Goal: Task Accomplishment & Management: Use online tool/utility

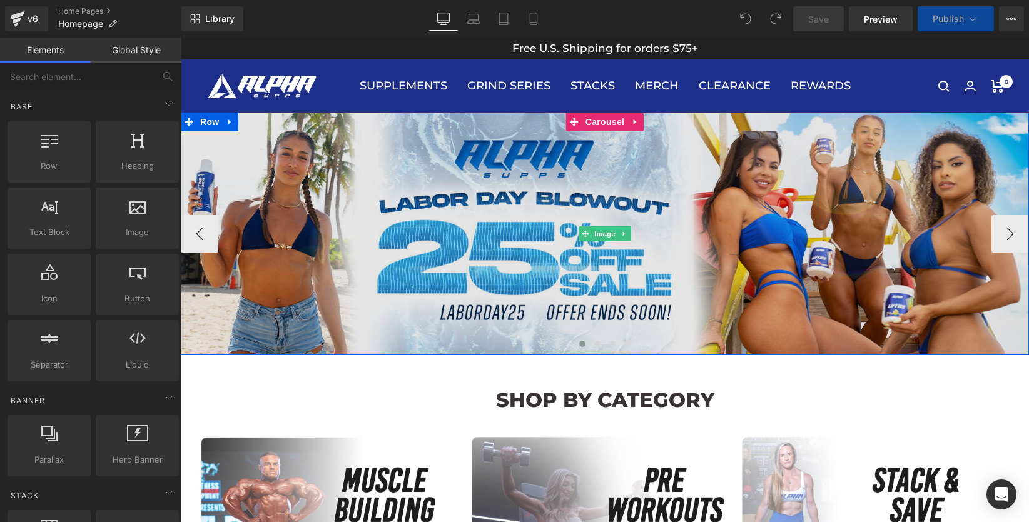
click at [615, 183] on img at bounding box center [605, 234] width 848 height 243
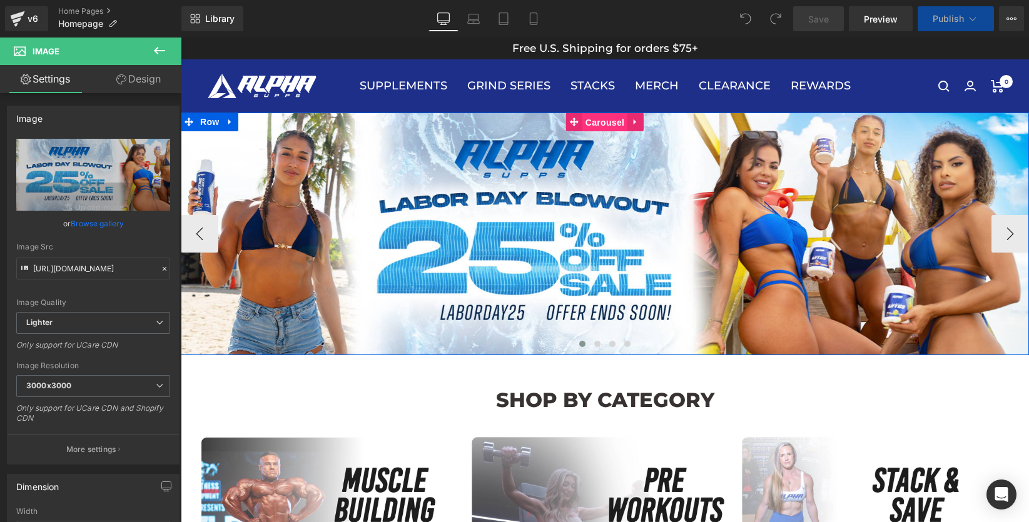
click at [608, 124] on span "Carousel" at bounding box center [604, 122] width 45 height 19
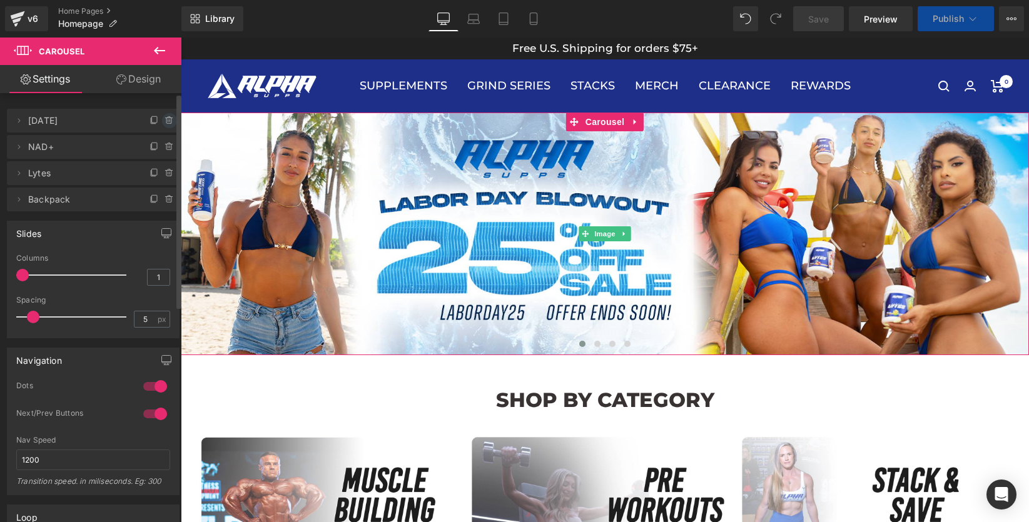
click at [165, 122] on icon at bounding box center [170, 121] width 10 height 10
click at [161, 124] on button "Delete" at bounding box center [155, 121] width 39 height 16
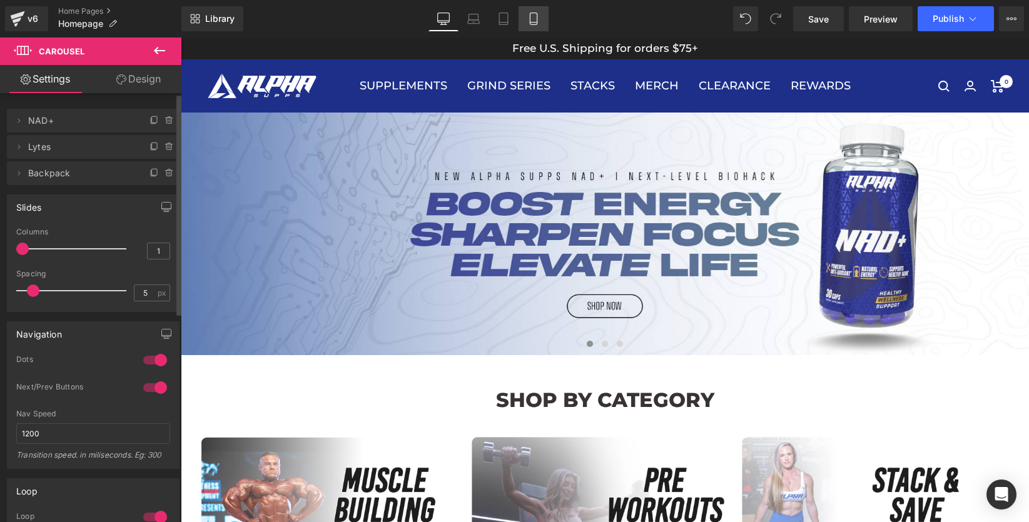
click at [533, 19] on icon at bounding box center [533, 19] width 13 height 13
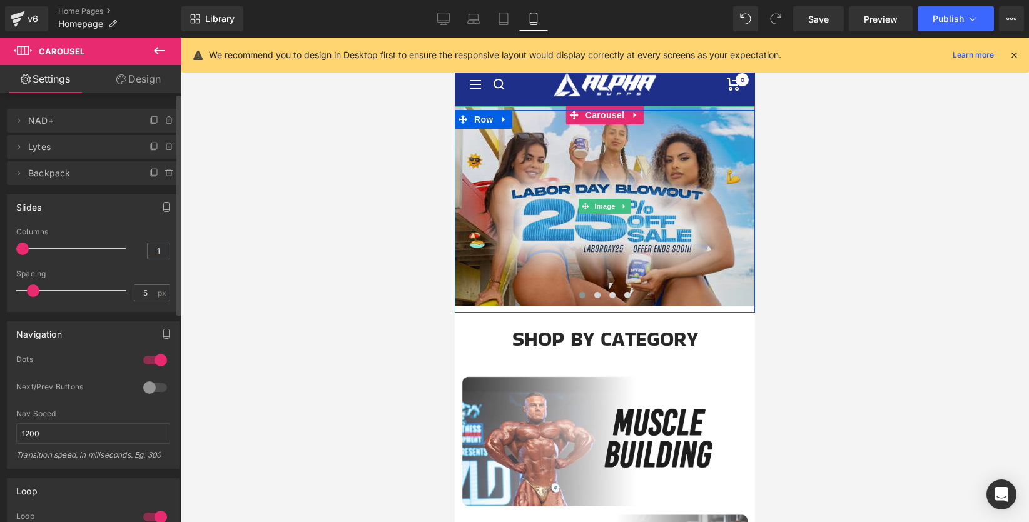
click at [601, 173] on img at bounding box center [605, 206] width 300 height 200
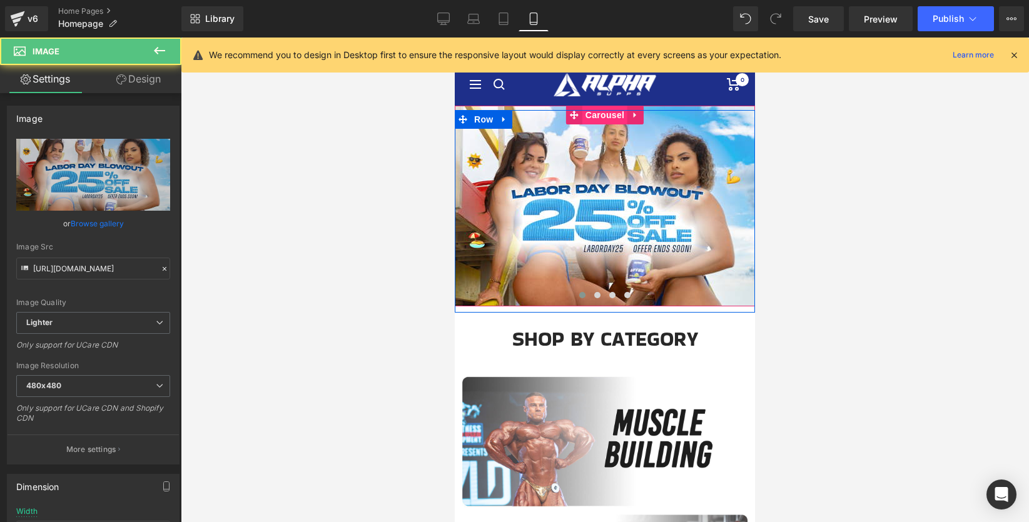
click at [606, 116] on span "Carousel" at bounding box center [604, 115] width 45 height 19
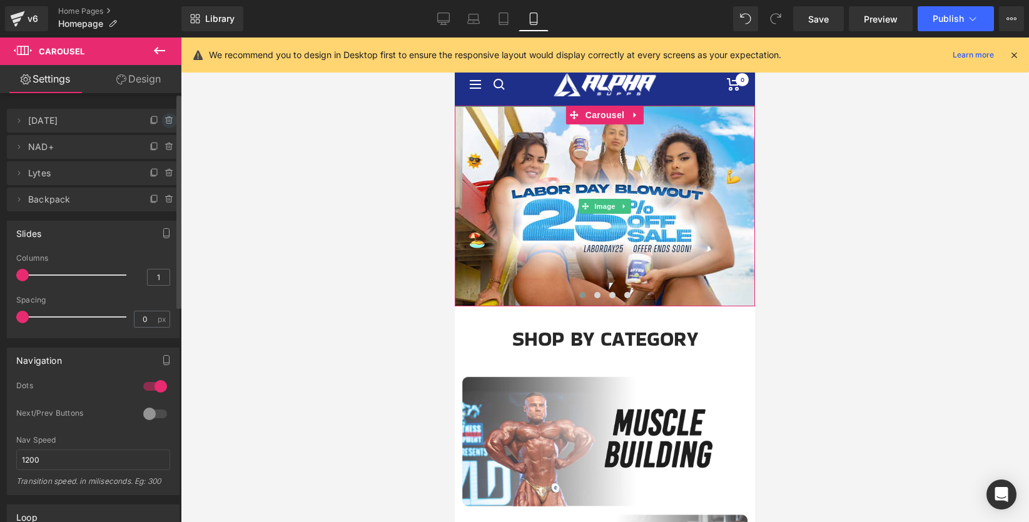
click at [165, 121] on icon at bounding box center [170, 121] width 10 height 10
click at [170, 124] on button "Delete" at bounding box center [155, 121] width 39 height 16
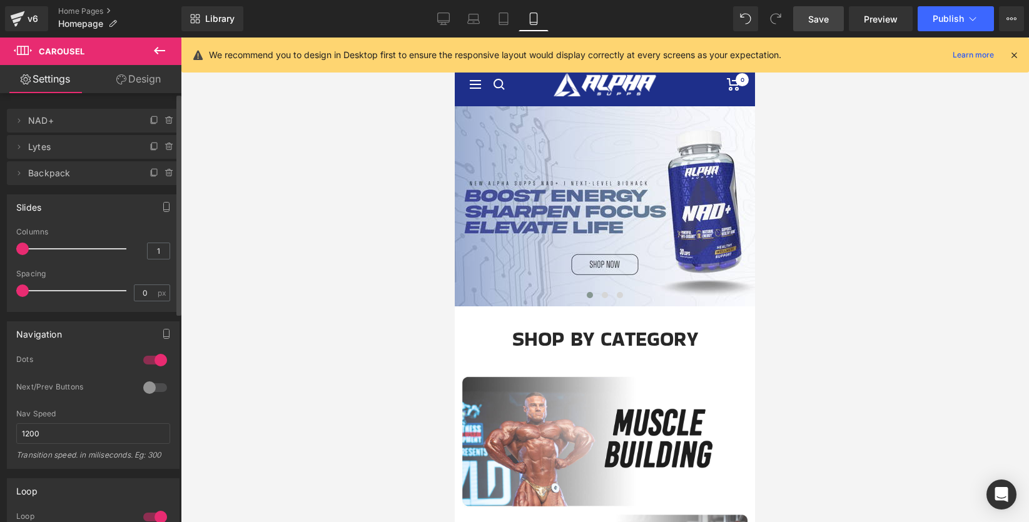
click at [824, 19] on span "Save" at bounding box center [818, 19] width 21 height 13
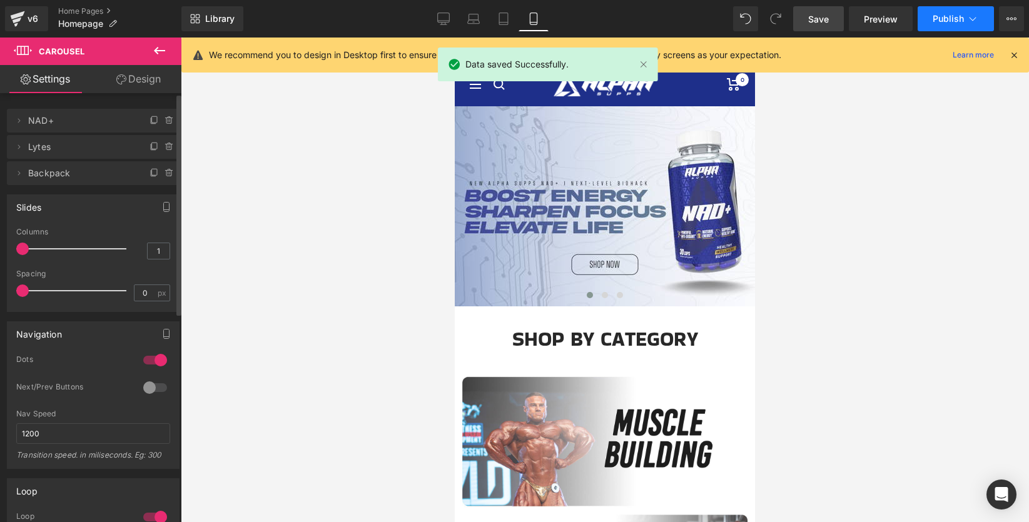
click at [973, 18] on icon at bounding box center [972, 19] width 13 height 13
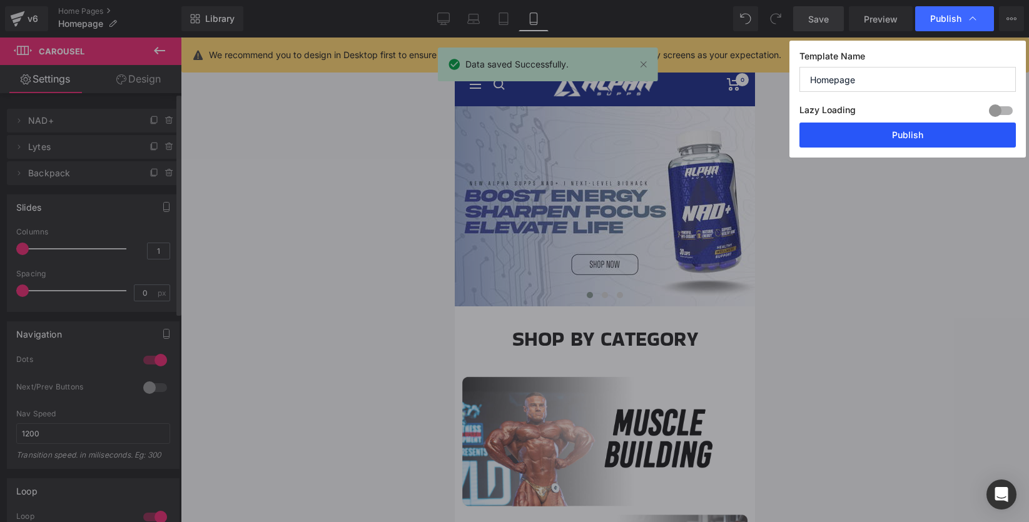
click at [912, 136] on button "Publish" at bounding box center [907, 135] width 216 height 25
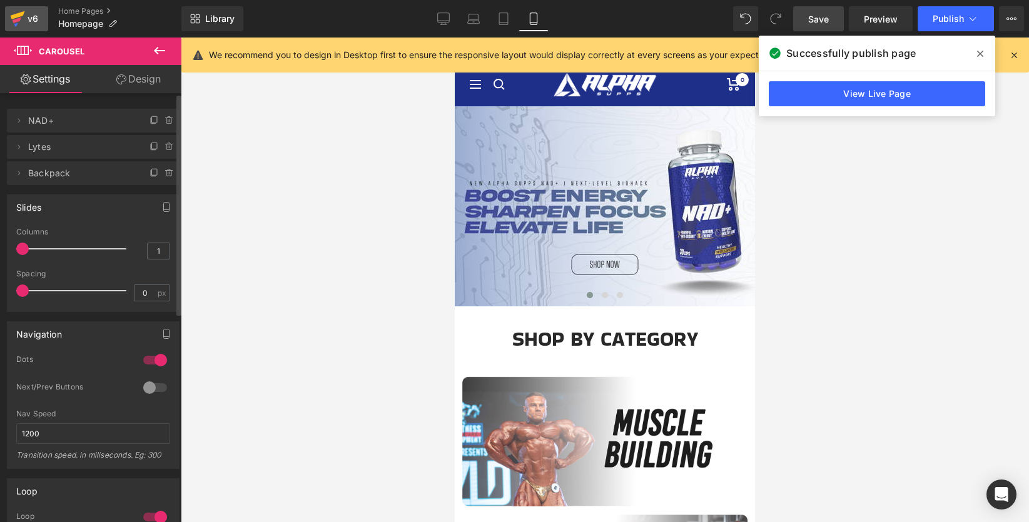
click at [29, 19] on div "v6" at bounding box center [33, 19] width 16 height 16
